Goal: Task Accomplishment & Management: Use online tool/utility

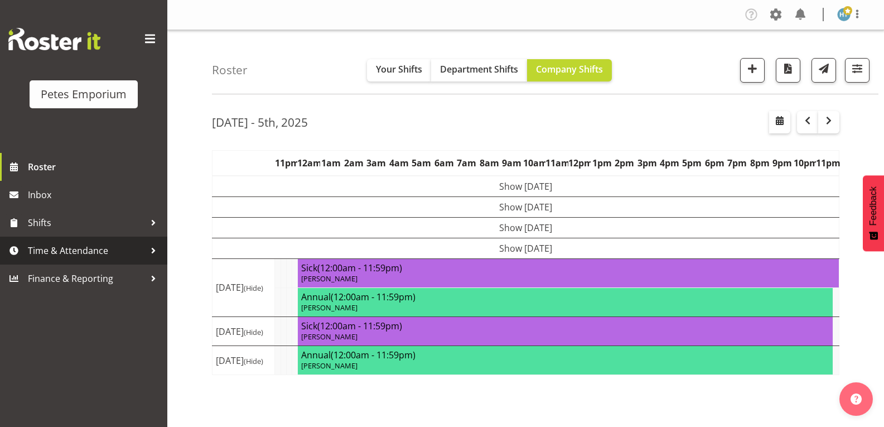
click at [72, 249] on span "Time & Attendance" at bounding box center [86, 250] width 117 height 17
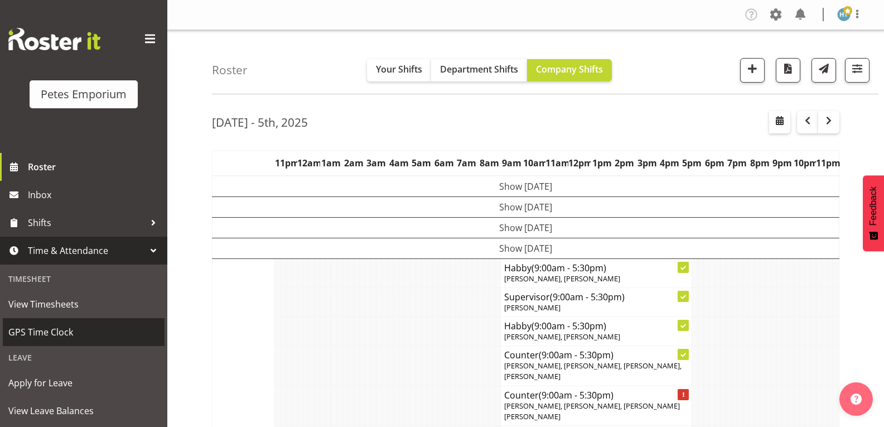
click at [56, 328] on span "GPS Time Clock" at bounding box center [83, 331] width 151 height 17
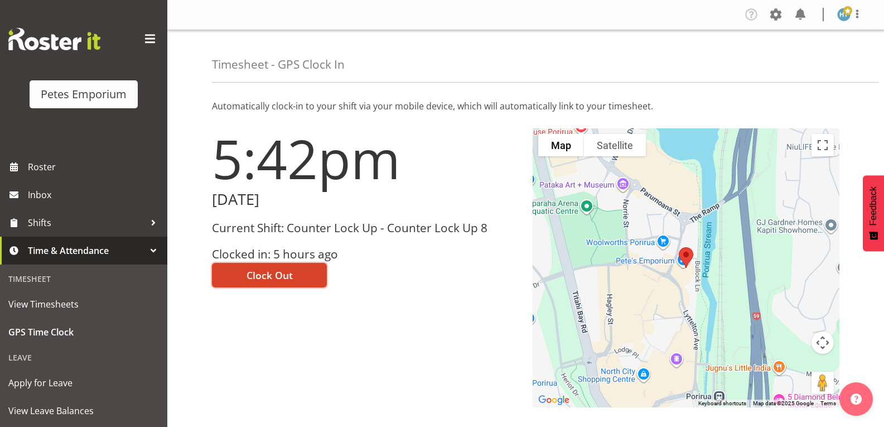
click at [254, 275] on span "Clock Out" at bounding box center [269, 275] width 46 height 14
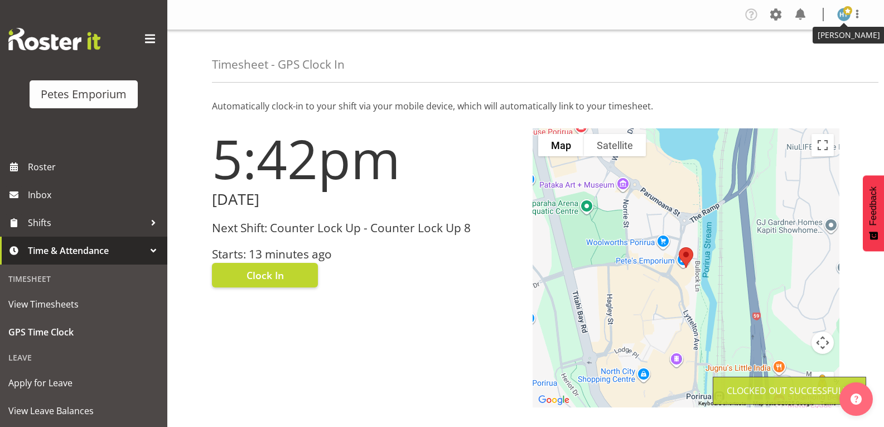
click at [847, 14] on span at bounding box center [847, 10] width 9 height 9
click at [804, 60] on link "Log Out" at bounding box center [810, 59] width 107 height 20
